Goal: Task Accomplishment & Management: Use online tool/utility

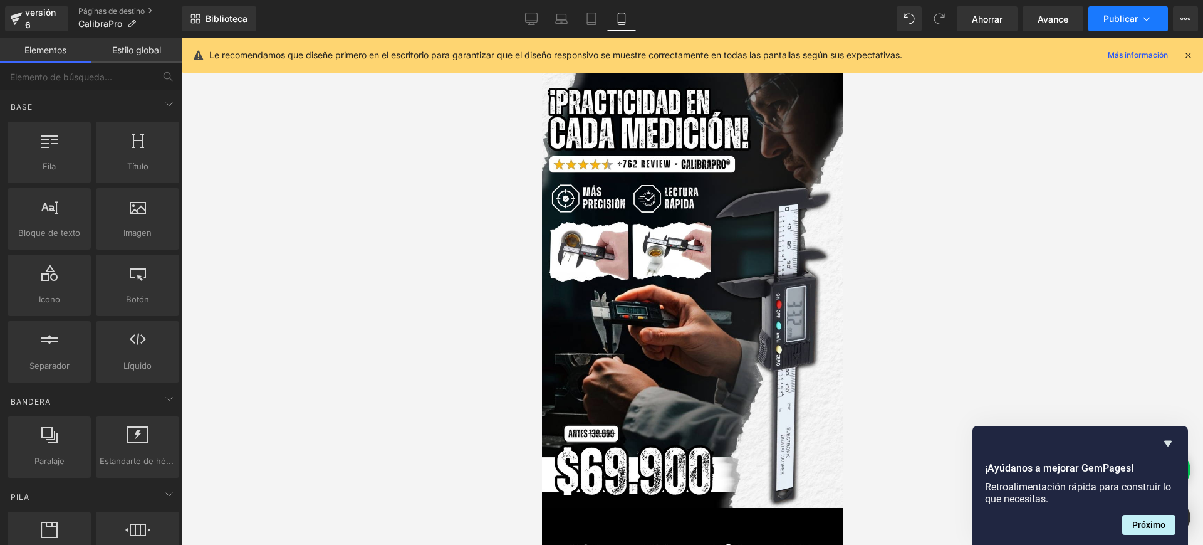
click at [1114, 13] on font "Publicar" at bounding box center [1121, 18] width 34 height 11
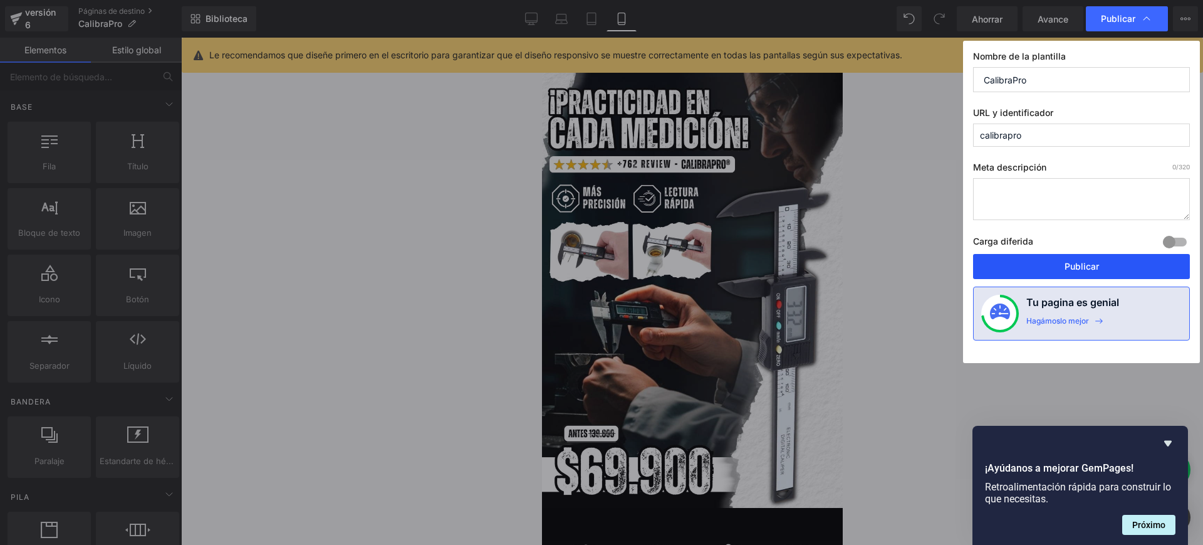
drag, startPoint x: 1062, startPoint y: 269, endPoint x: 72, endPoint y: 135, distance: 998.5
click at [1062, 269] on button "Publicar" at bounding box center [1081, 266] width 217 height 25
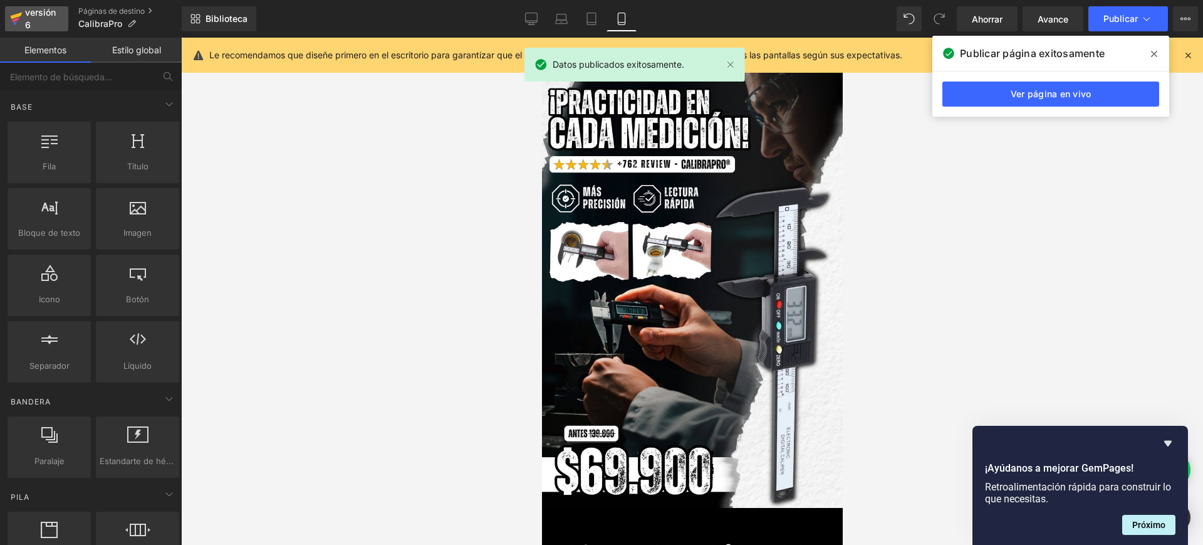
click at [58, 18] on div "versión 6" at bounding box center [42, 18] width 38 height 29
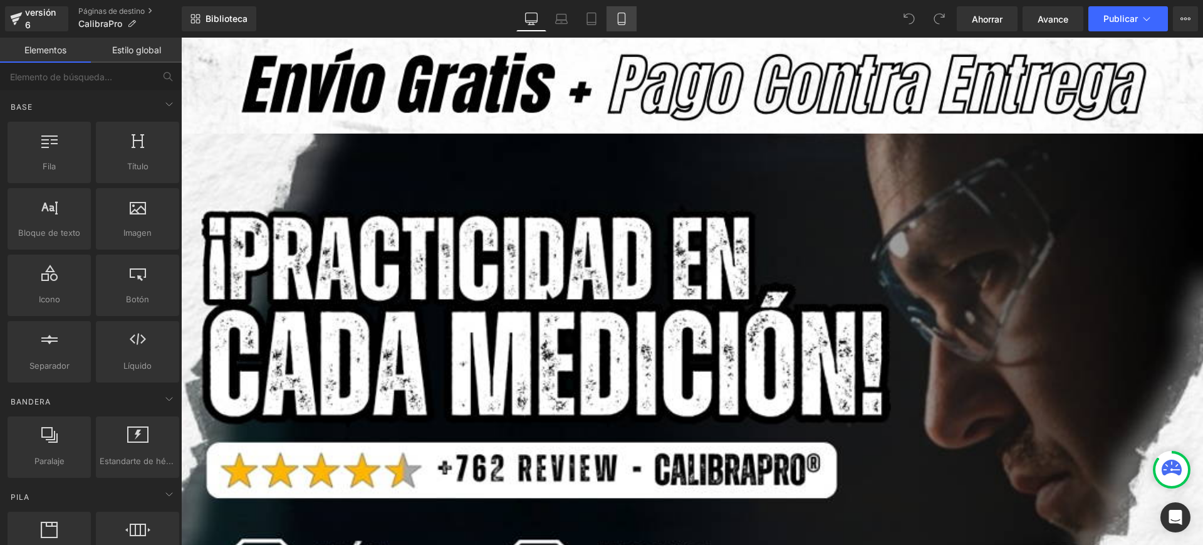
click at [622, 14] on icon at bounding box center [621, 19] width 13 height 13
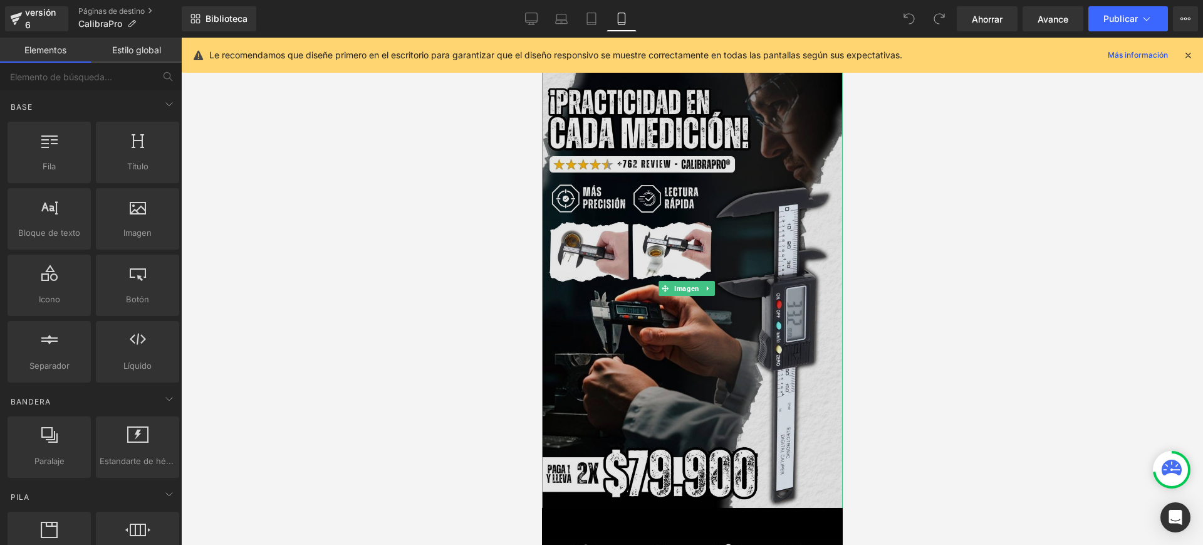
scroll to position [157, 0]
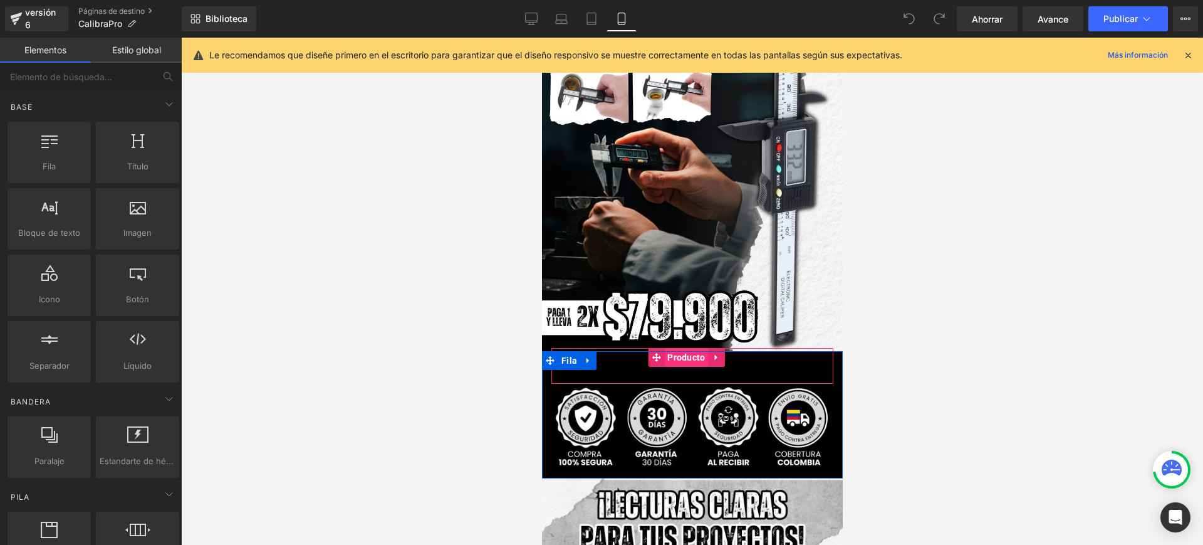
click at [692, 352] on font "Producto" at bounding box center [686, 357] width 38 height 10
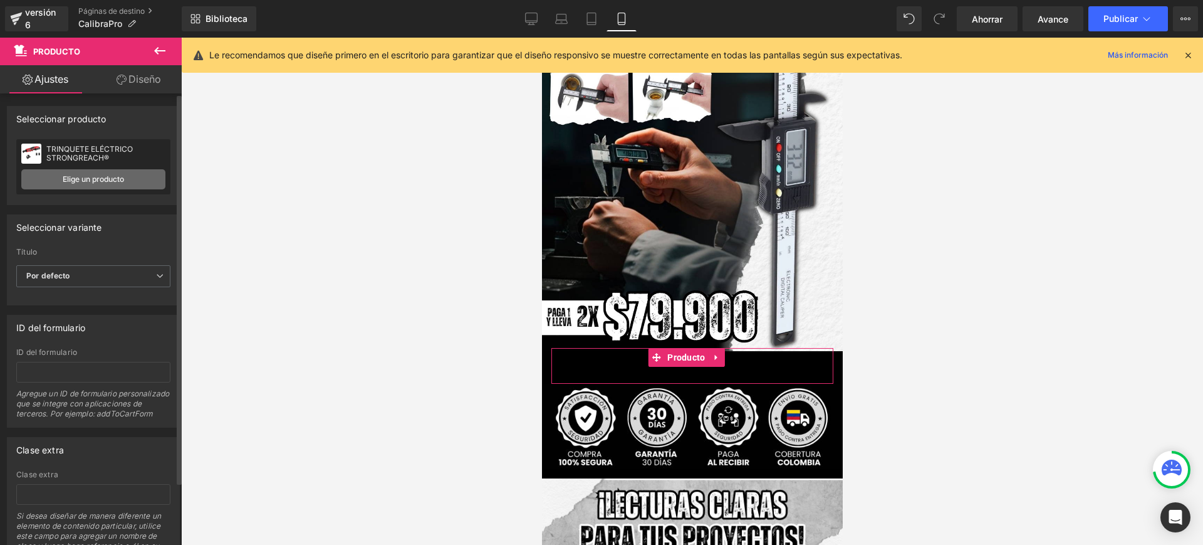
click at [124, 176] on link "Elige un producto" at bounding box center [93, 179] width 144 height 20
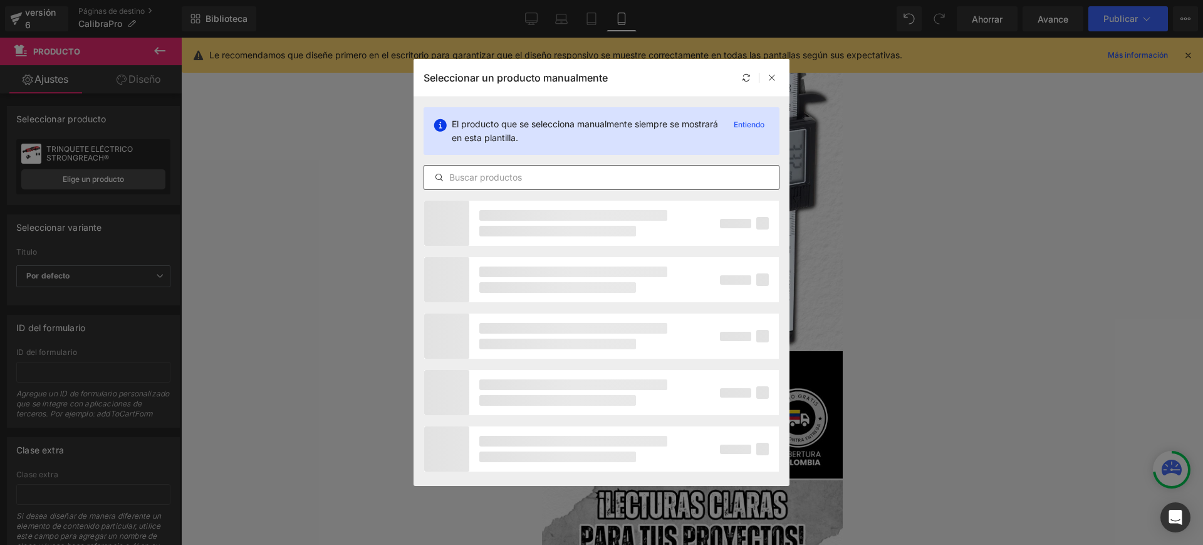
click at [511, 183] on input "text" at bounding box center [601, 177] width 355 height 15
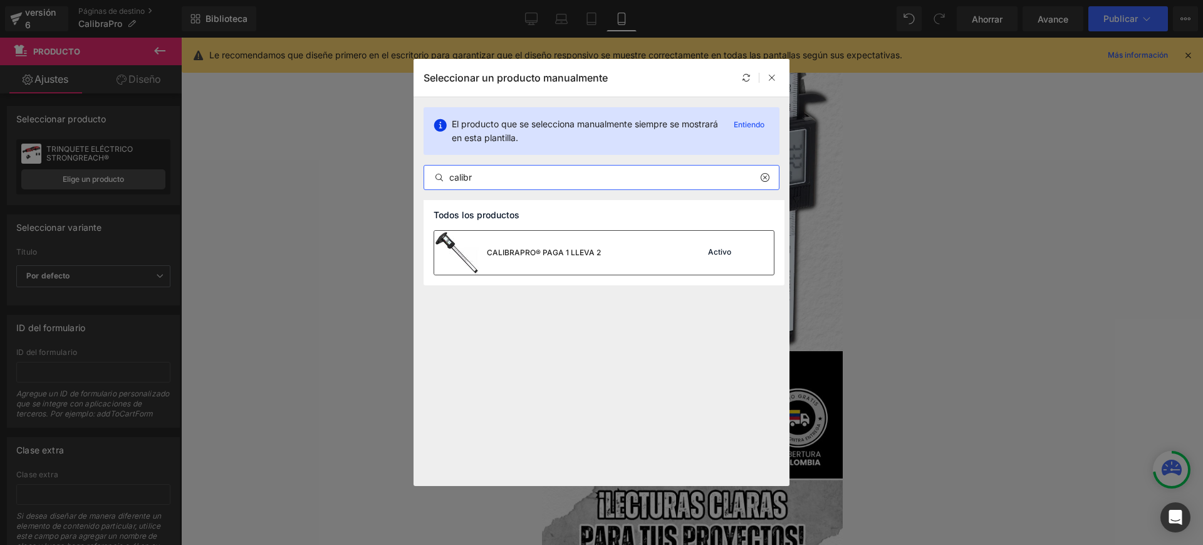
type input "calibr"
click at [534, 254] on font "CALIBRAPRO® PAGA 1 LLEVA 2" at bounding box center [544, 252] width 114 height 9
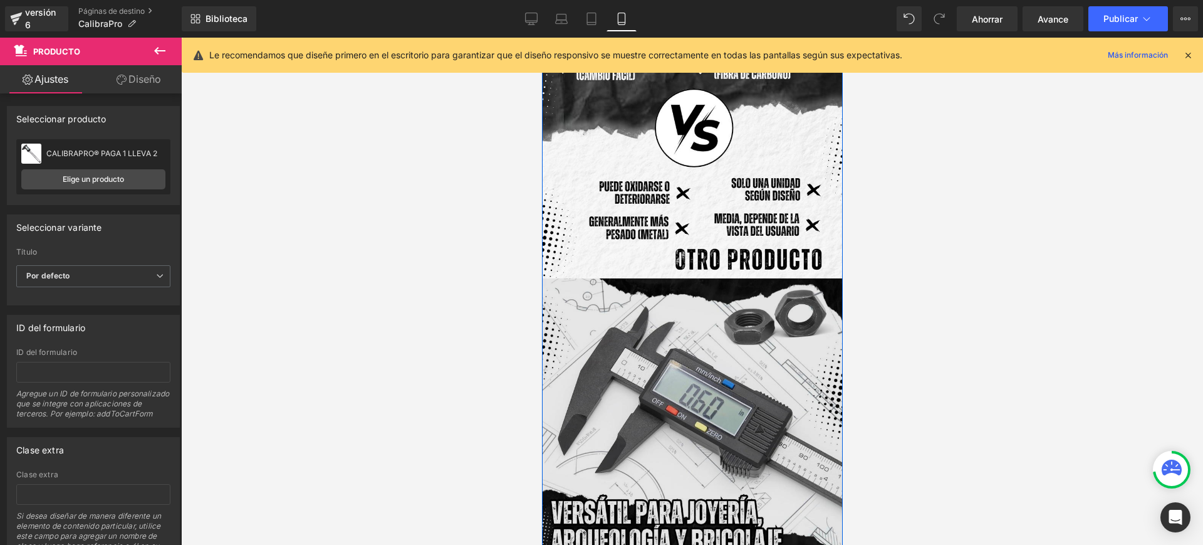
scroll to position [1958, 0]
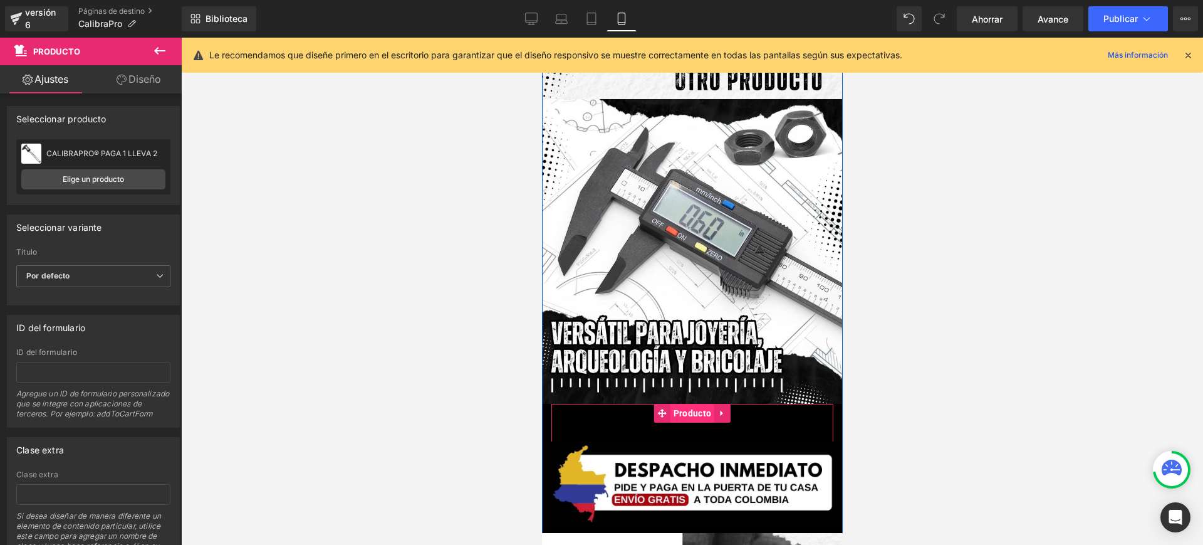
click at [686, 408] on font "Producto" at bounding box center [692, 413] width 38 height 10
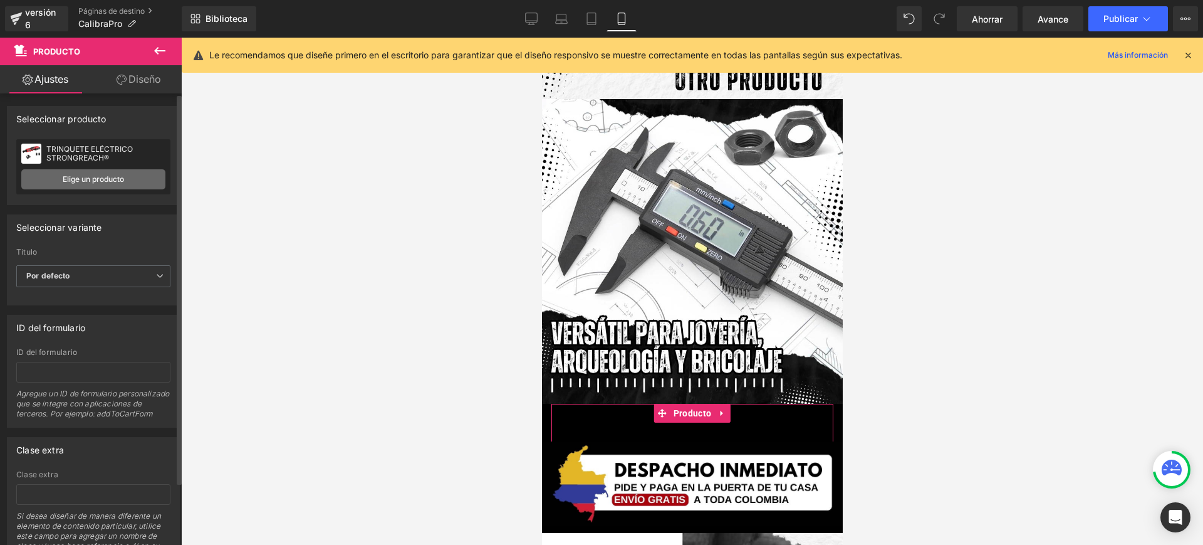
click at [117, 182] on font "Elige un producto" at bounding box center [93, 178] width 61 height 9
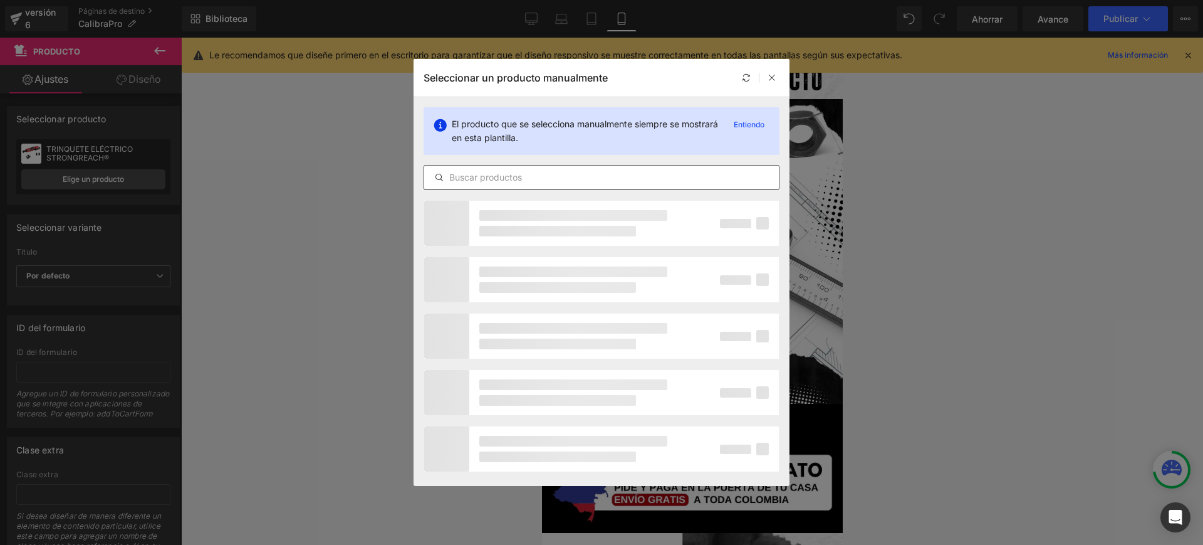
click at [489, 182] on input "text" at bounding box center [601, 177] width 355 height 15
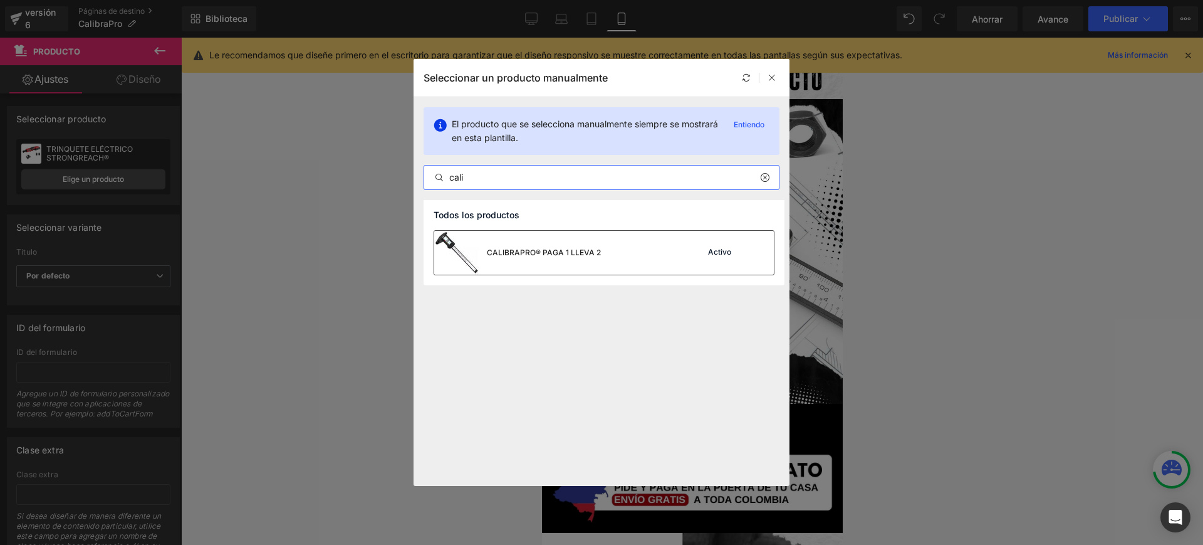
type input "cali"
click at [555, 256] on font "CALIBRAPRO® PAGA 1 LLEVA 2" at bounding box center [544, 252] width 114 height 9
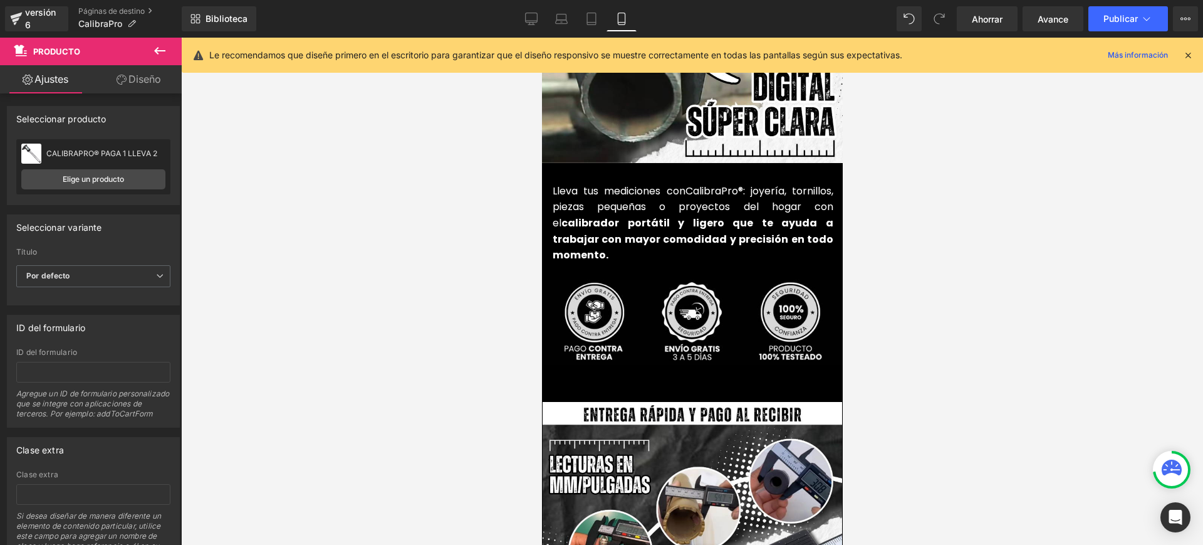
scroll to position [2977, 0]
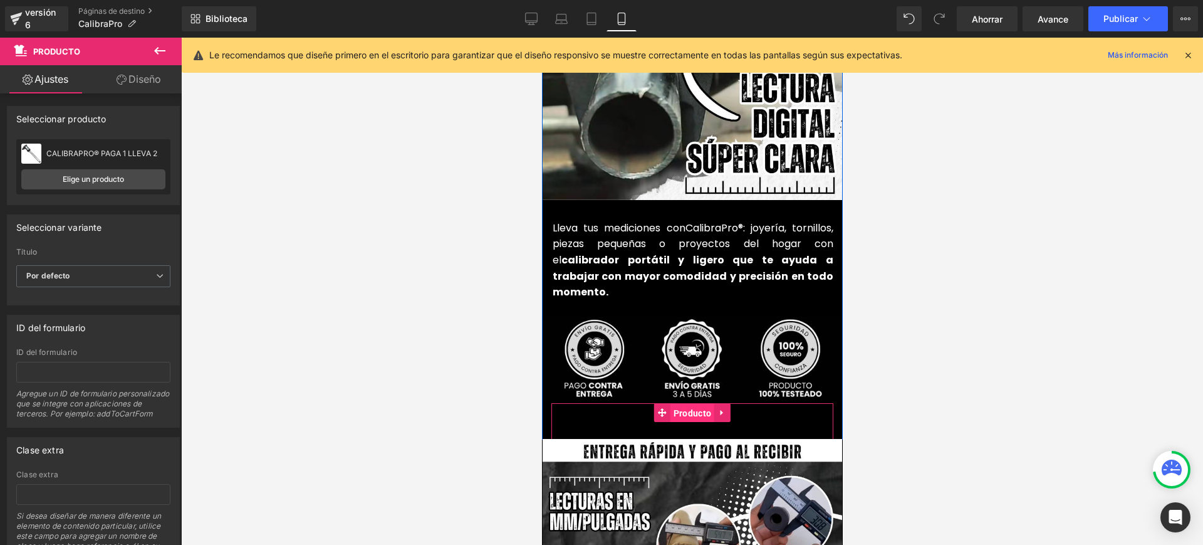
click at [684, 408] on font "Producto" at bounding box center [692, 413] width 38 height 10
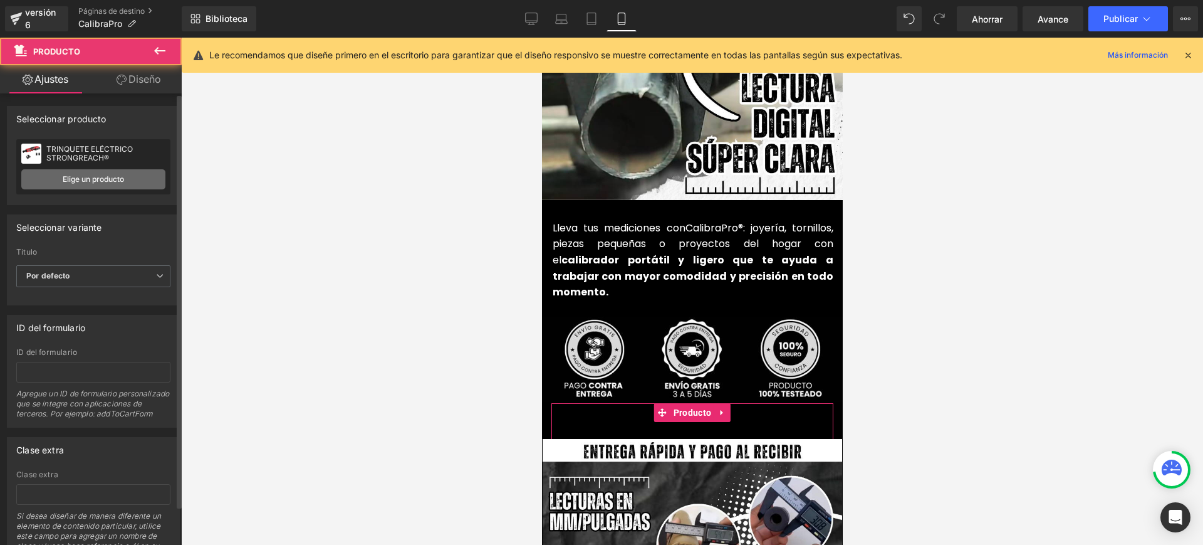
click at [63, 176] on font "Elige un producto" at bounding box center [93, 178] width 61 height 9
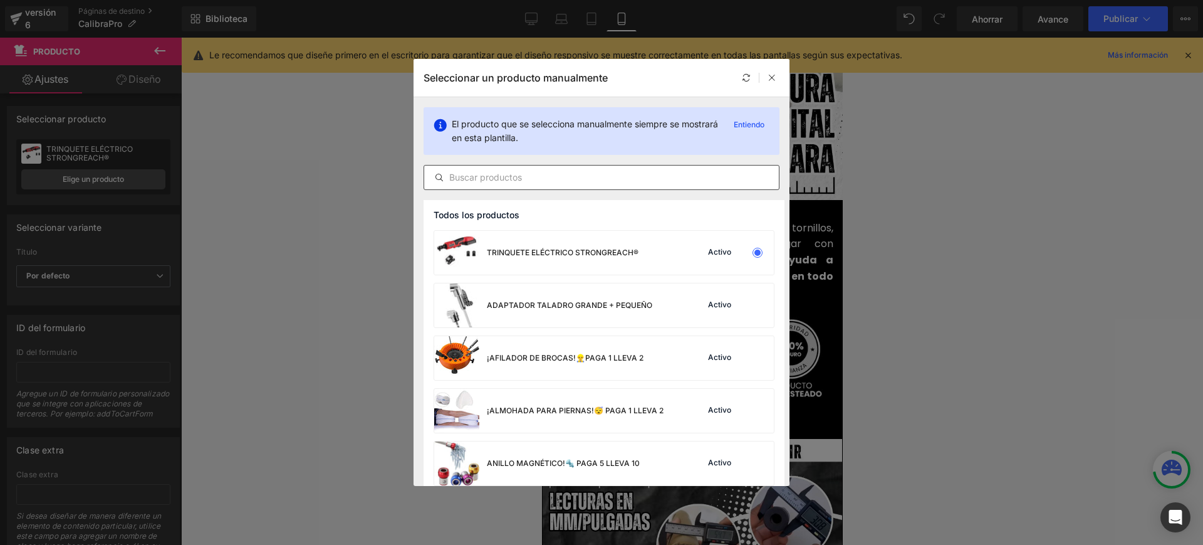
click at [488, 179] on input "text" at bounding box center [601, 177] width 355 height 15
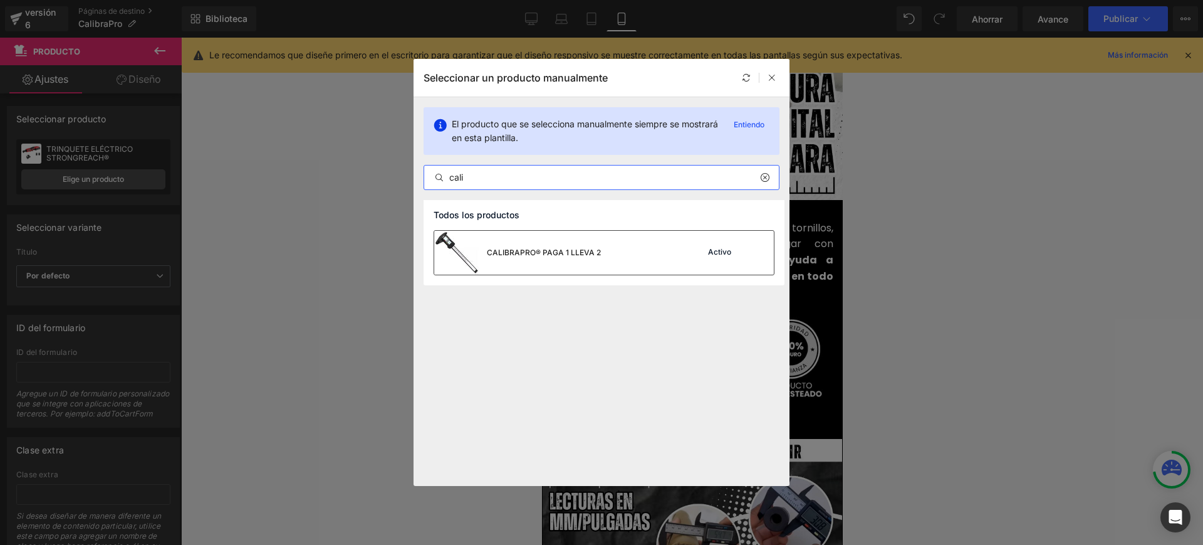
type input "cali"
click at [529, 258] on div "CALIBRAPRO® PAGA 1 LLEVA 2" at bounding box center [517, 253] width 167 height 44
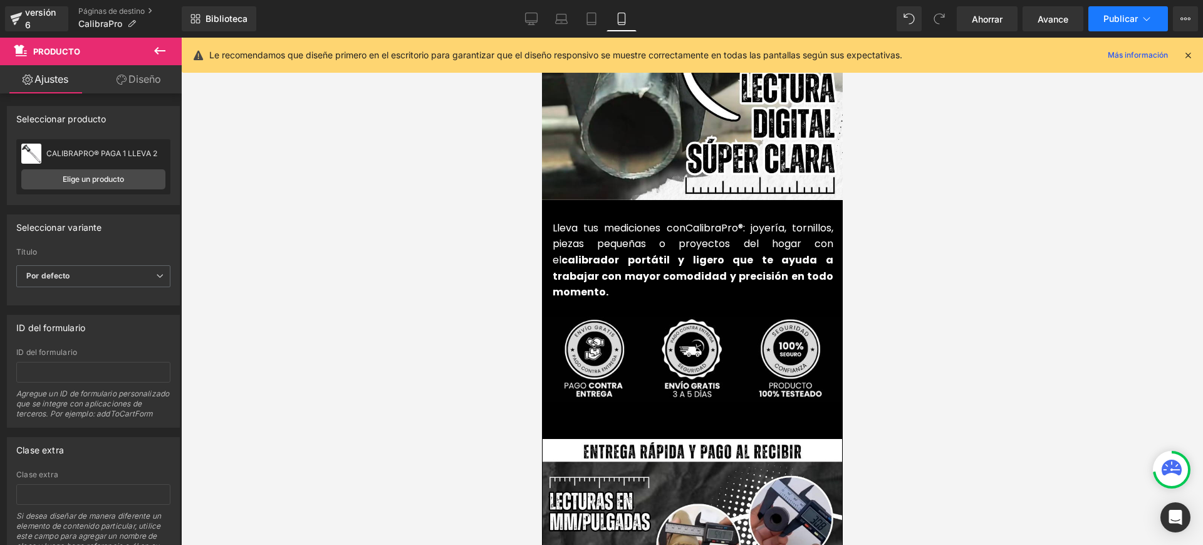
click at [1113, 8] on button "Publicar" at bounding box center [1129, 18] width 80 height 25
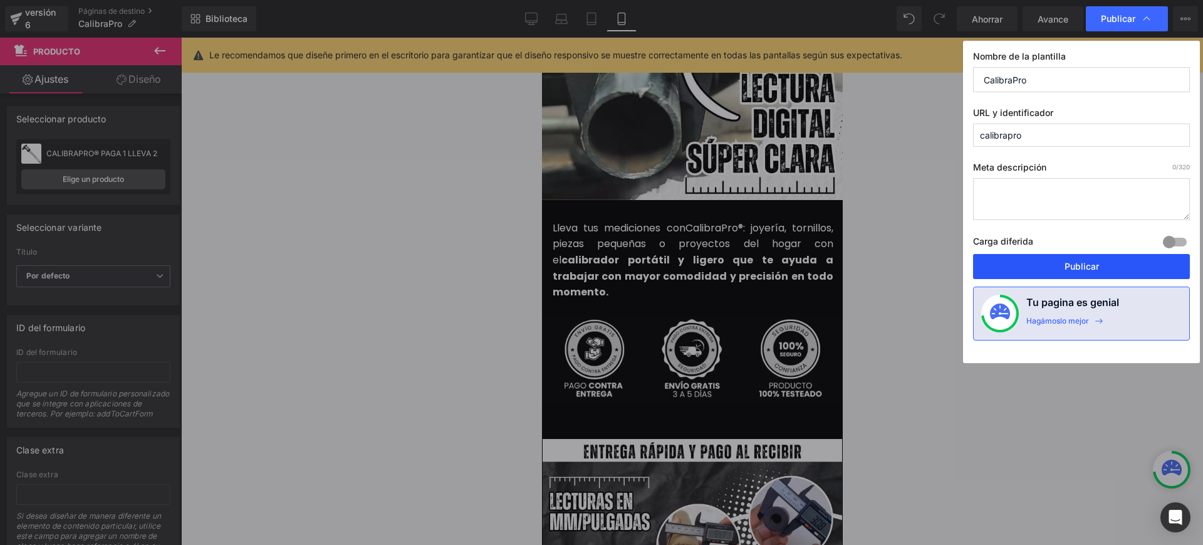
click at [1063, 263] on button "Publicar" at bounding box center [1081, 266] width 217 height 25
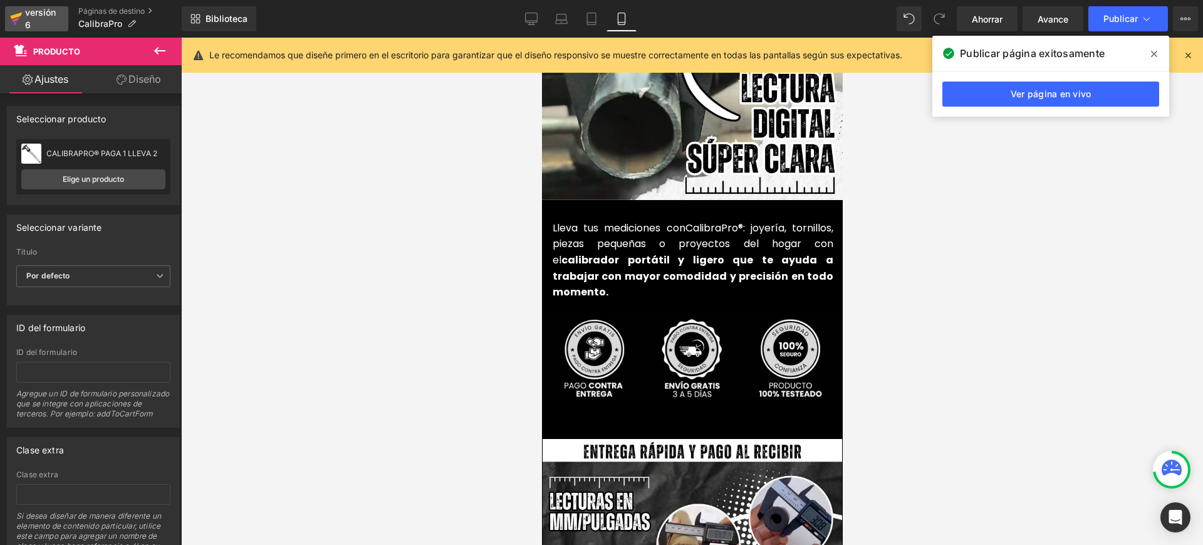
click at [28, 16] on font "versión 6" at bounding box center [40, 18] width 31 height 23
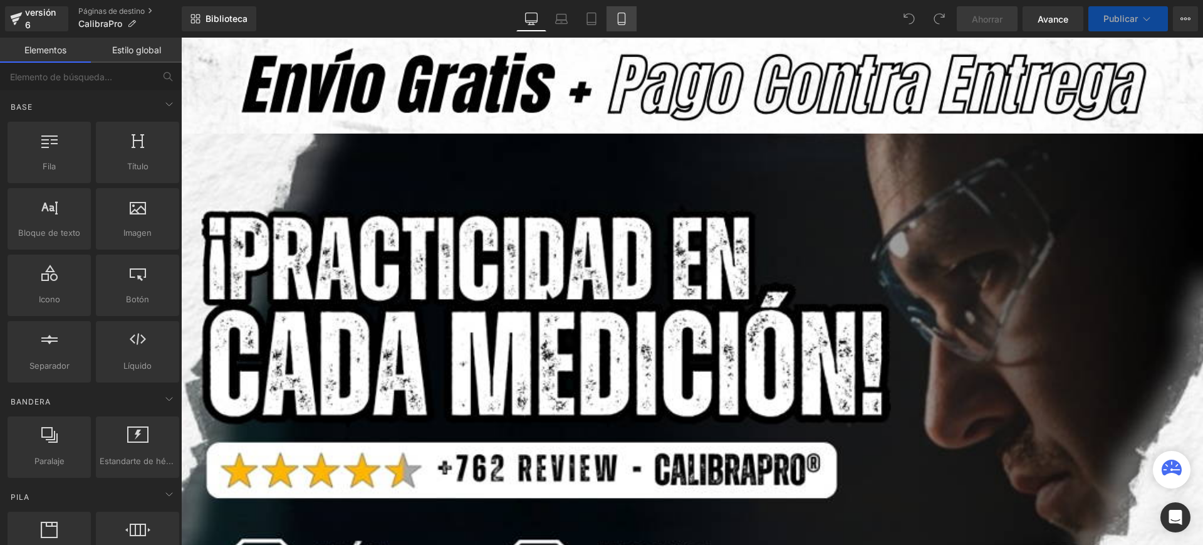
click at [622, 14] on icon at bounding box center [621, 19] width 13 height 13
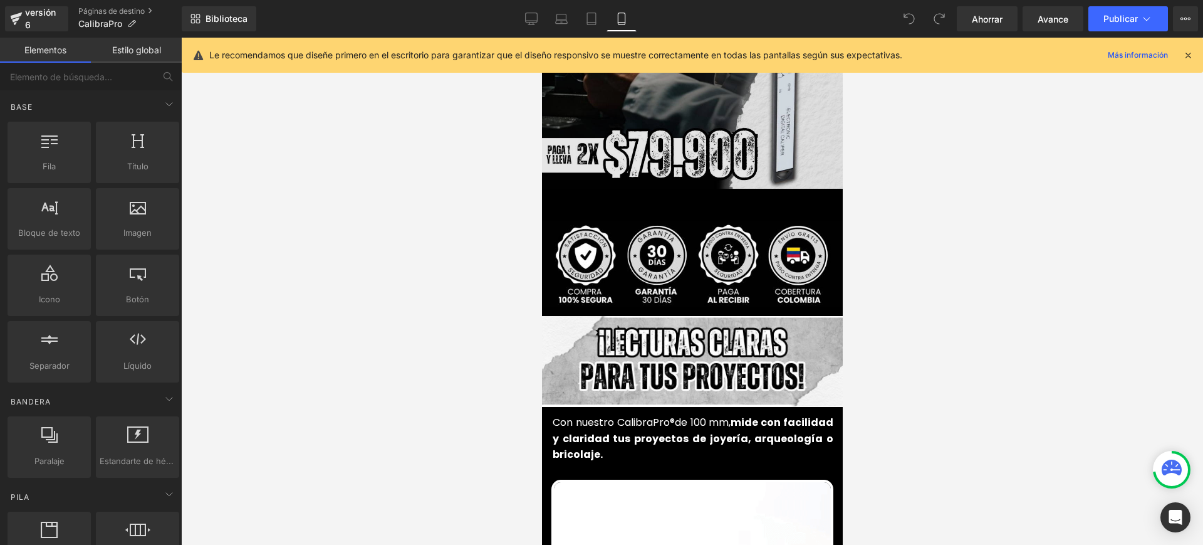
scroll to position [235, 0]
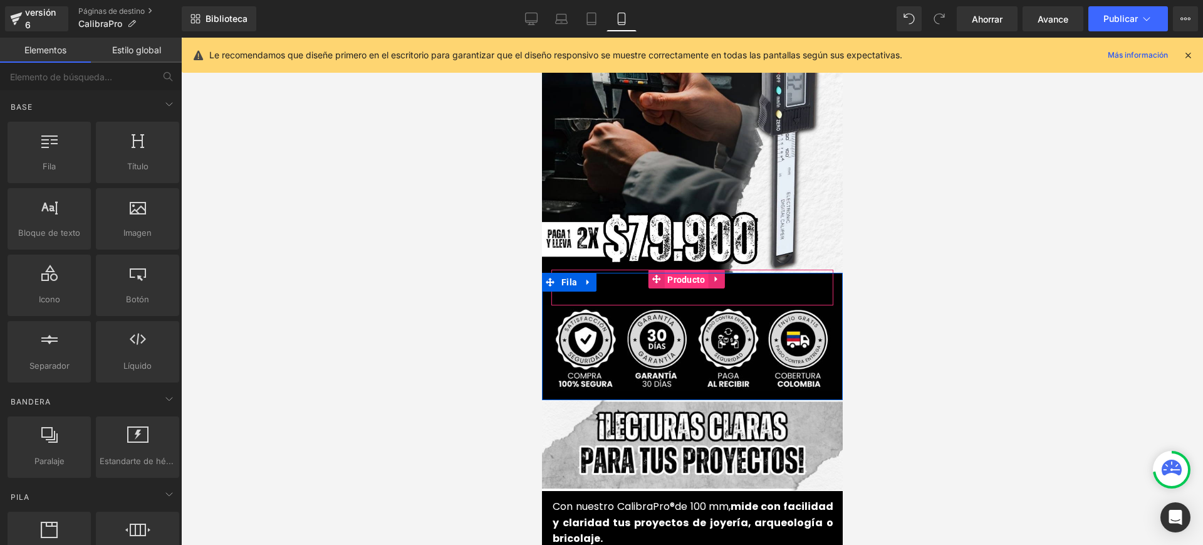
click at [684, 274] on font "Producto" at bounding box center [686, 279] width 38 height 10
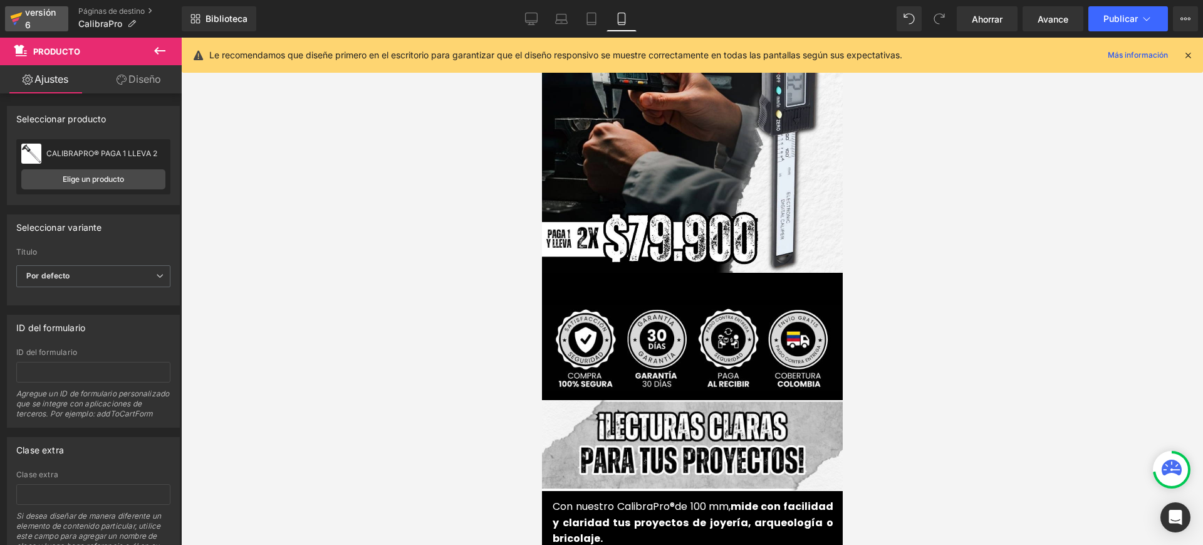
click at [46, 21] on div "versión 6" at bounding box center [42, 18] width 38 height 29
